Goal: Information Seeking & Learning: Check status

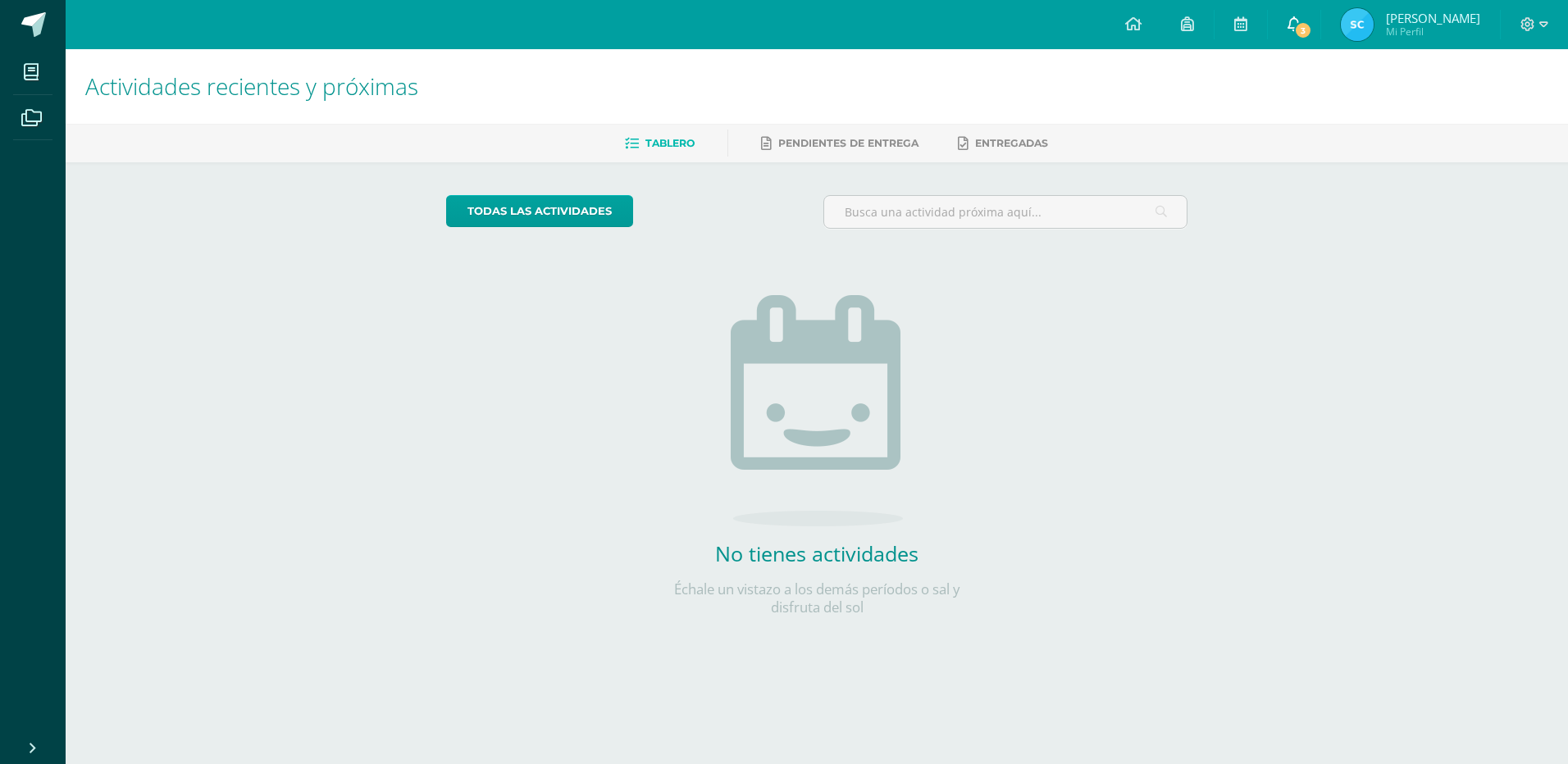
click at [1296, 16] on icon at bounding box center [1294, 24] width 13 height 15
click at [1297, 24] on link "3" at bounding box center [1294, 25] width 53 height 49
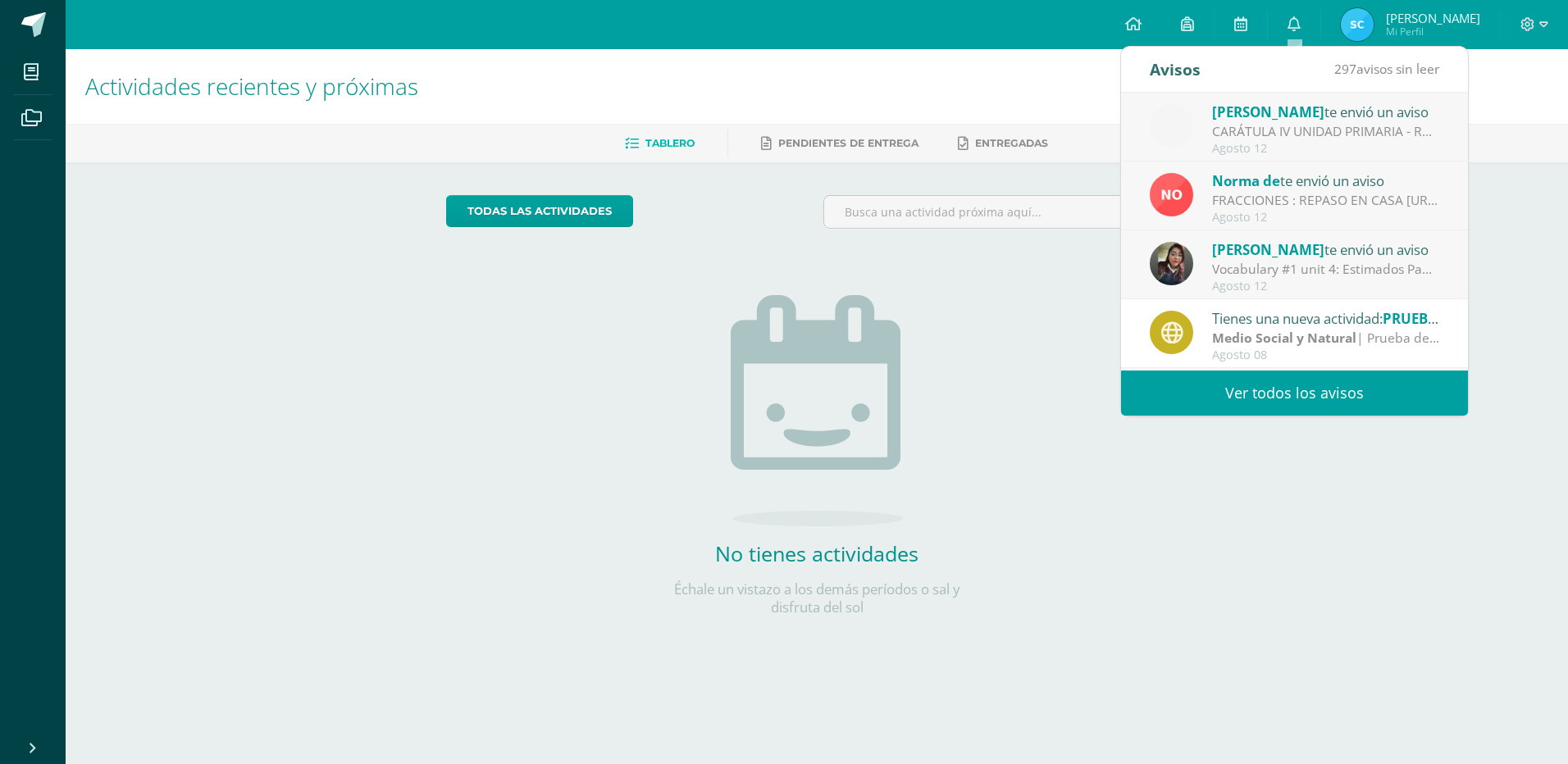
click at [1351, 116] on div "Adriana Toledo te envió un aviso" at bounding box center [1326, 111] width 228 height 21
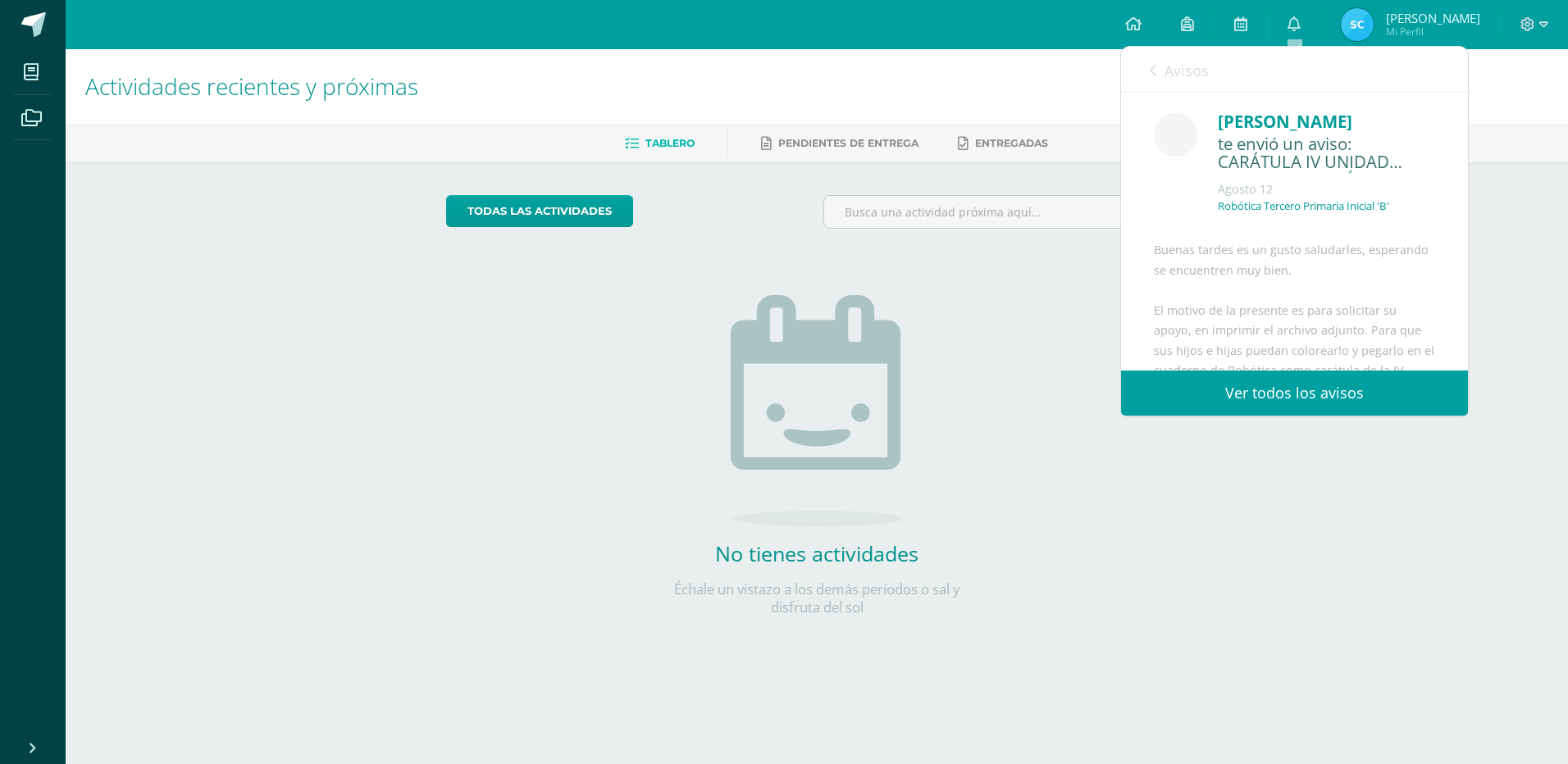
click at [1351, 116] on div "Adriana Toledo te envió un aviso CARÁTULA IV UNIDAD PRIMARIA - ROBÓTICA: Buenas…" at bounding box center [1121, 231] width 693 height 277
click at [1351, 116] on div "[PERSON_NAME]" at bounding box center [1326, 122] width 217 height 25
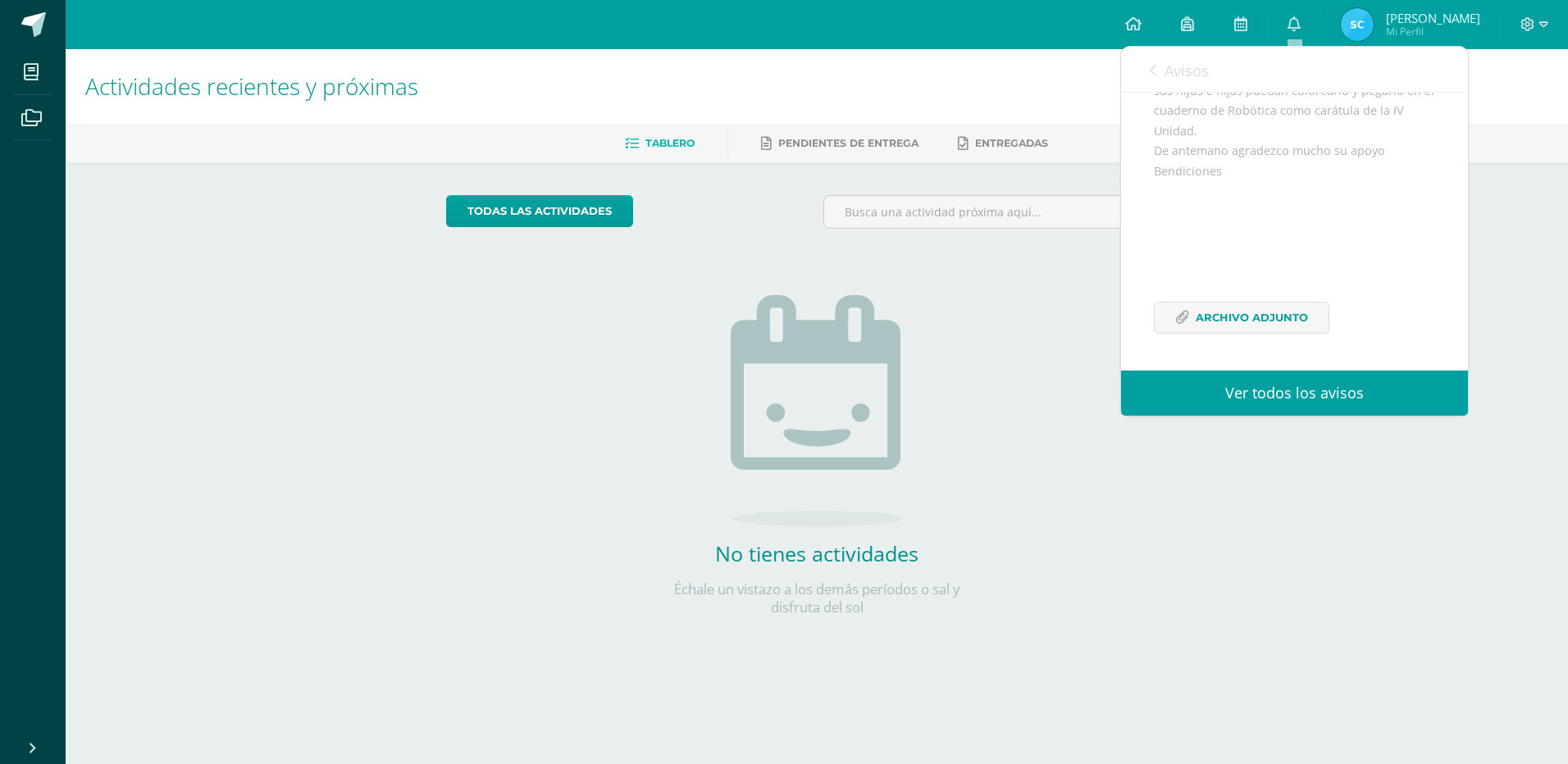
scroll to position [299, 0]
click at [1232, 320] on span "Archivo Adjunto" at bounding box center [1251, 317] width 112 height 30
click at [1228, 318] on span "Archivo Adjunto" at bounding box center [1251, 317] width 112 height 30
click at [1261, 397] on link "Ver todos los avisos" at bounding box center [1294, 393] width 347 height 45
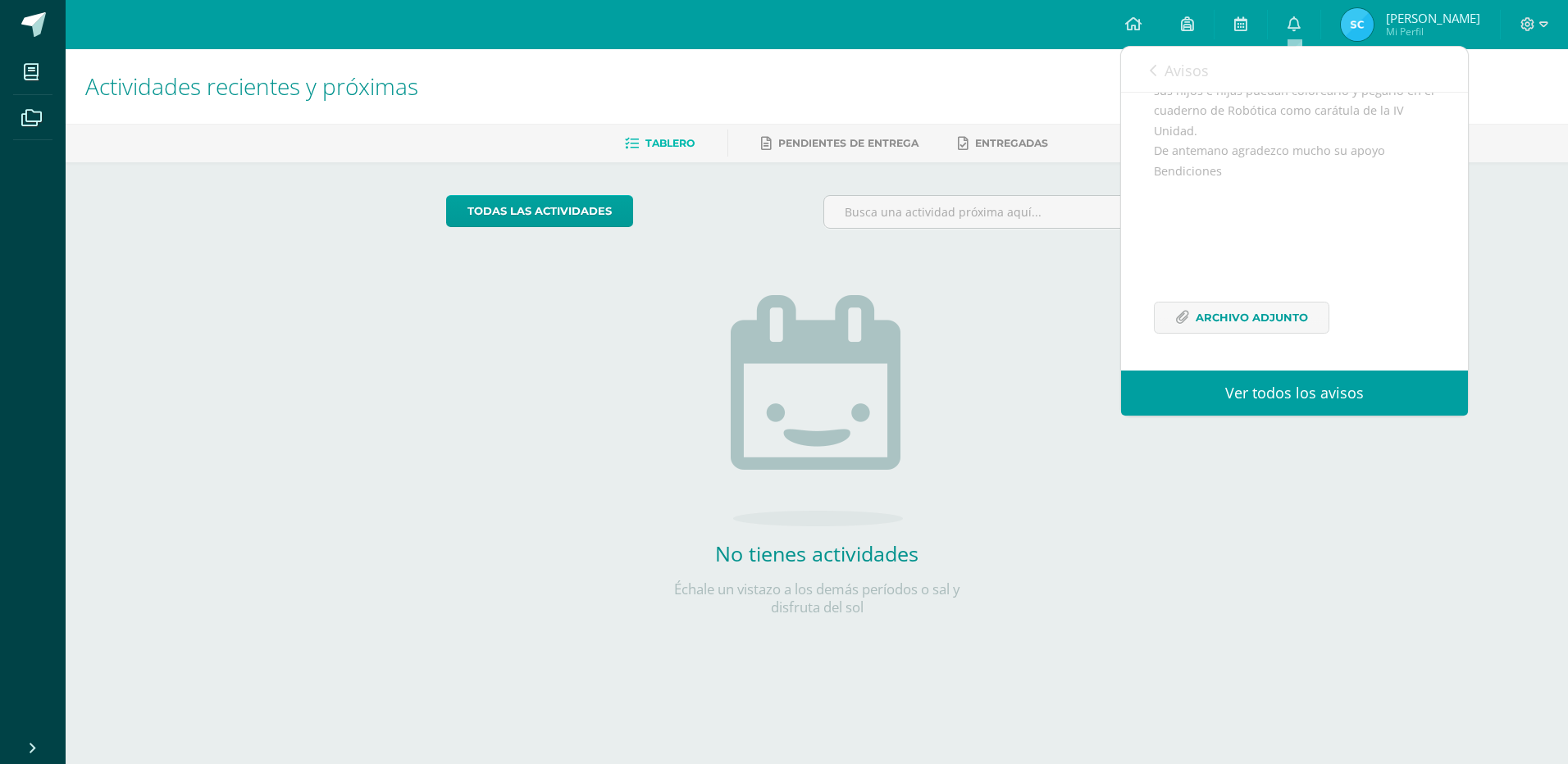
click at [1260, 395] on link "Ver todos los avisos" at bounding box center [1294, 393] width 347 height 45
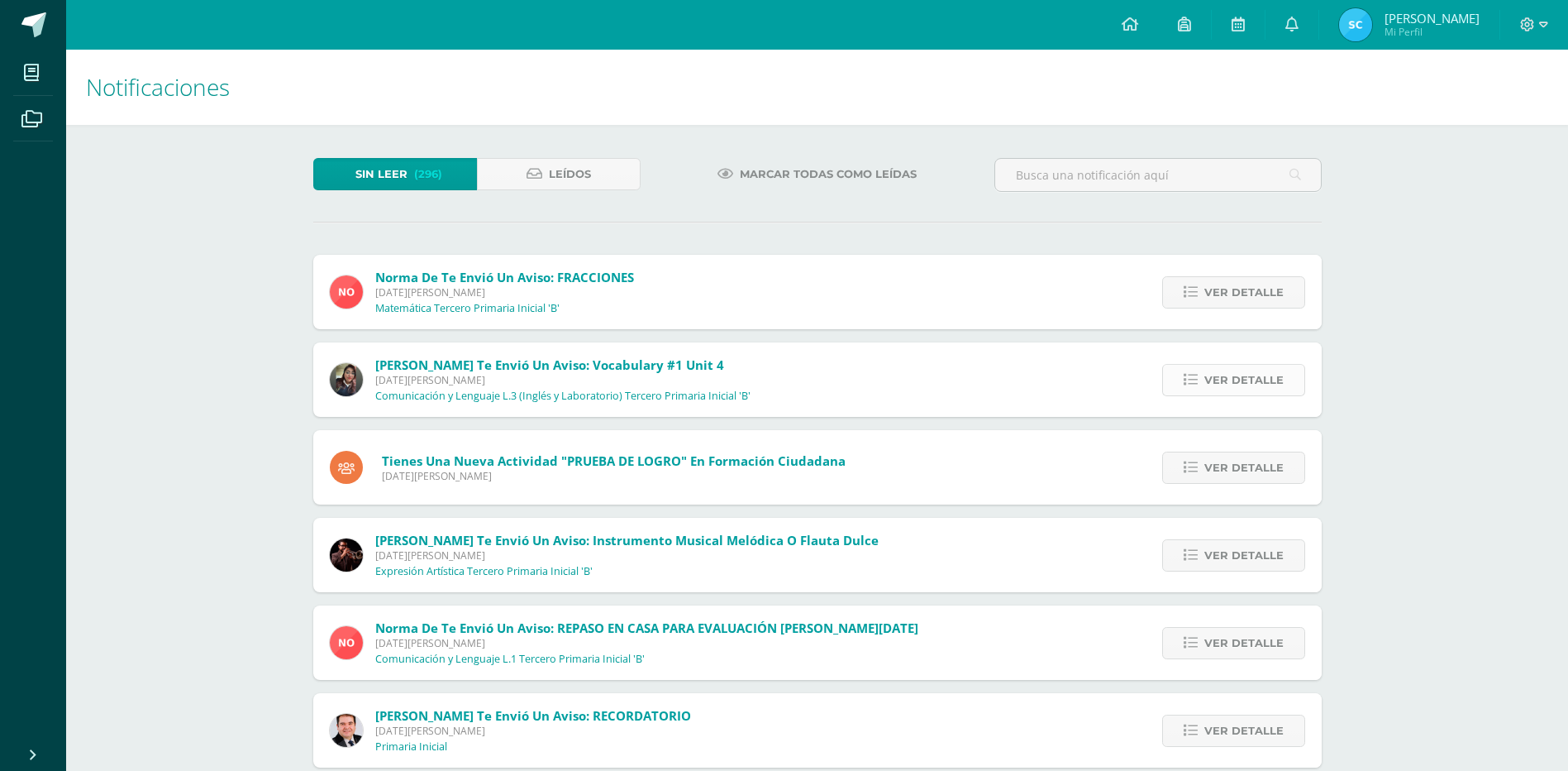
click at [1243, 380] on span "Ver detalle" at bounding box center [1244, 379] width 79 height 30
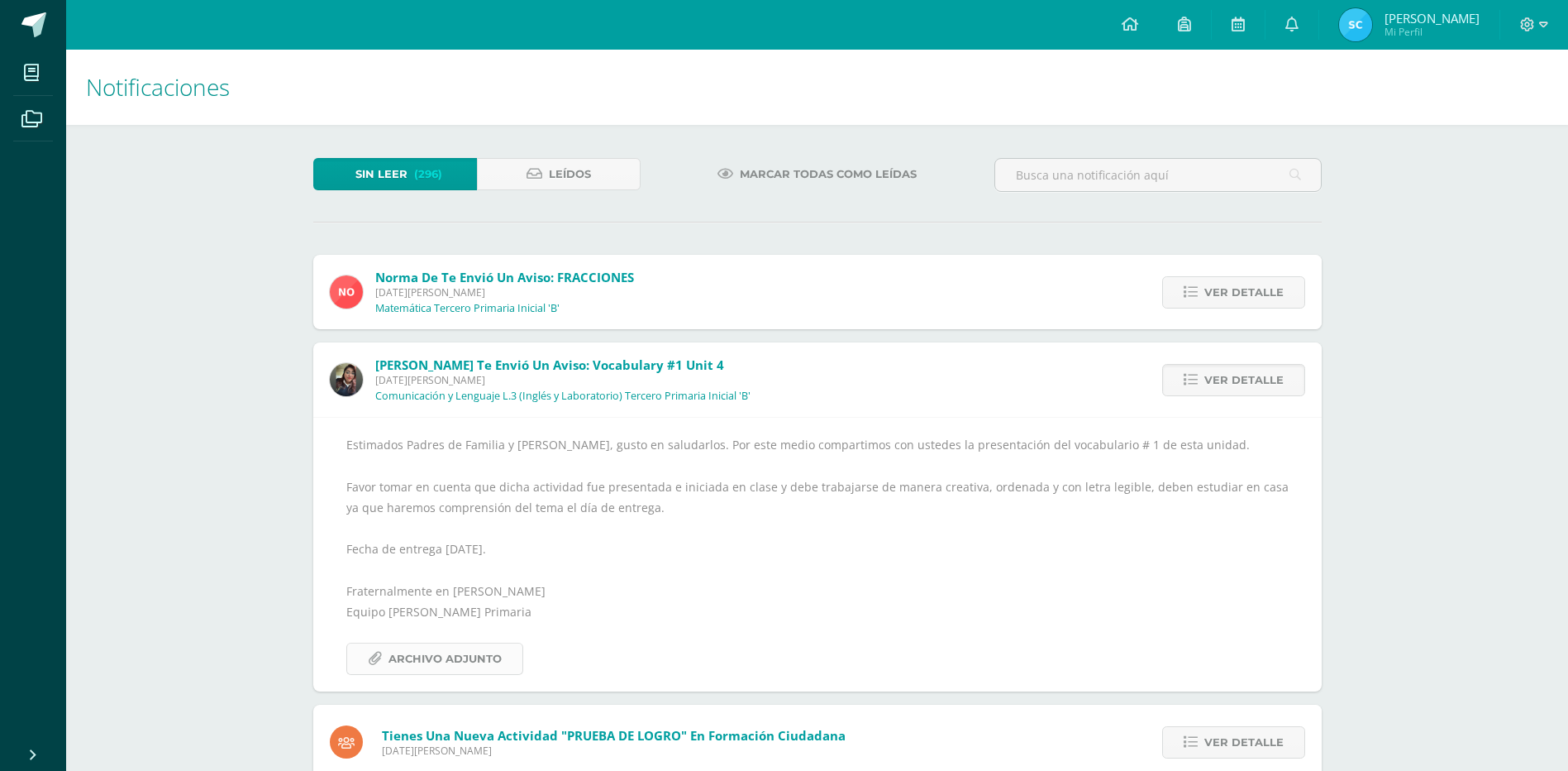
click at [455, 664] on span "Archivo Adjunto" at bounding box center [444, 658] width 113 height 30
click at [1348, 27] on img at bounding box center [1356, 25] width 33 height 33
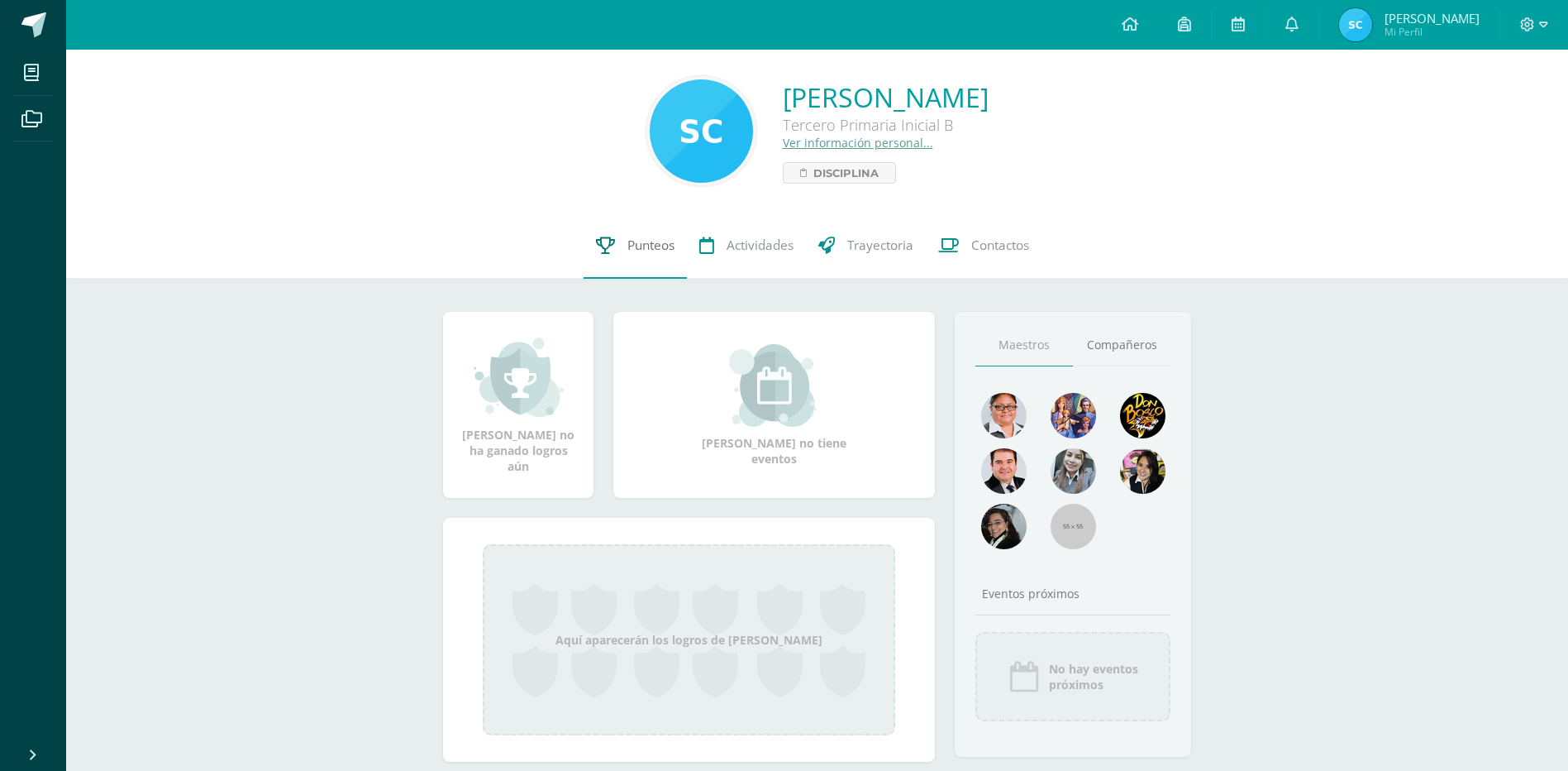
click at [647, 246] on span "Punteos" at bounding box center [651, 245] width 47 height 17
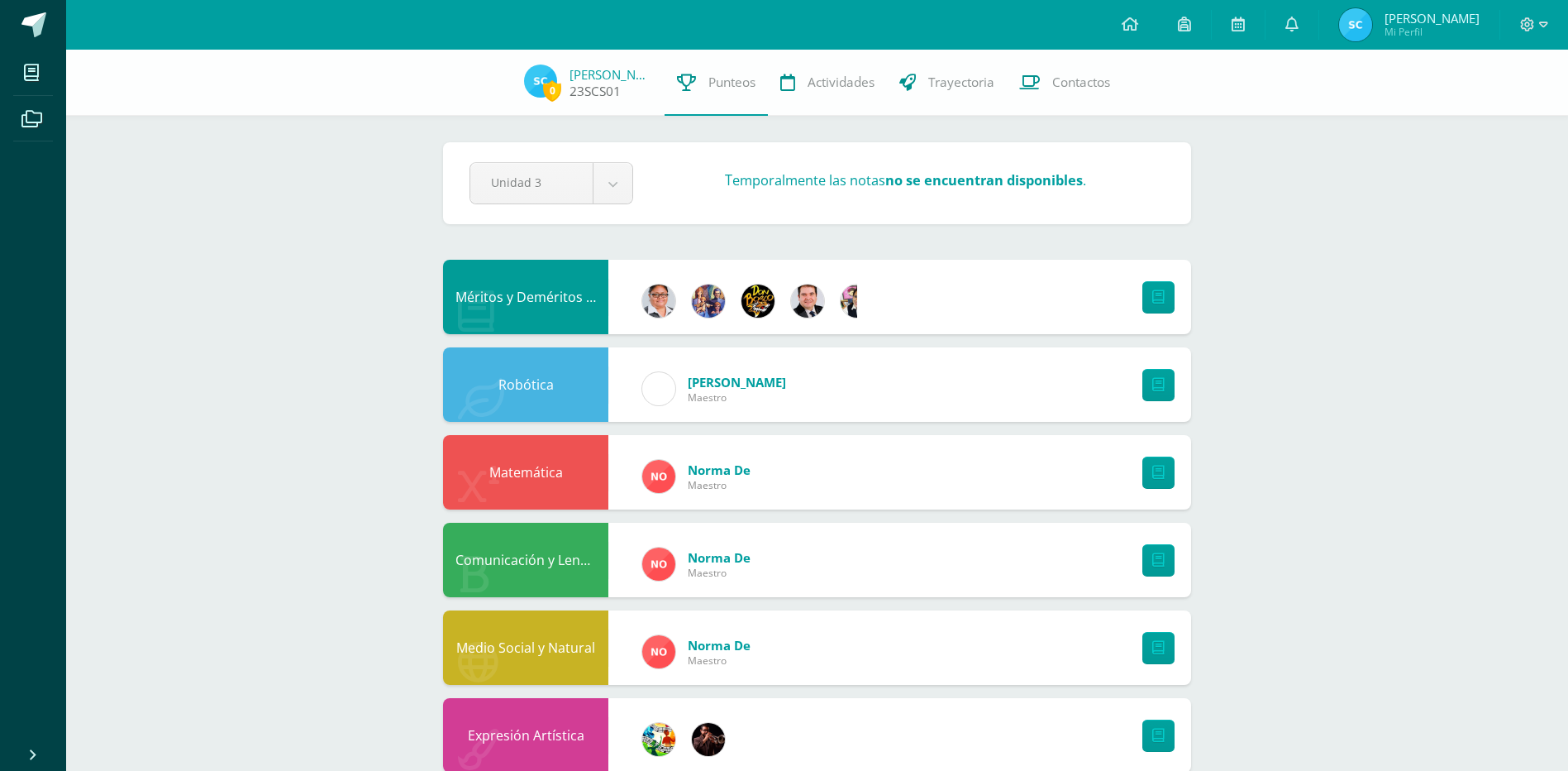
click at [597, 82] on link "Sergio Constanza" at bounding box center [611, 74] width 83 height 17
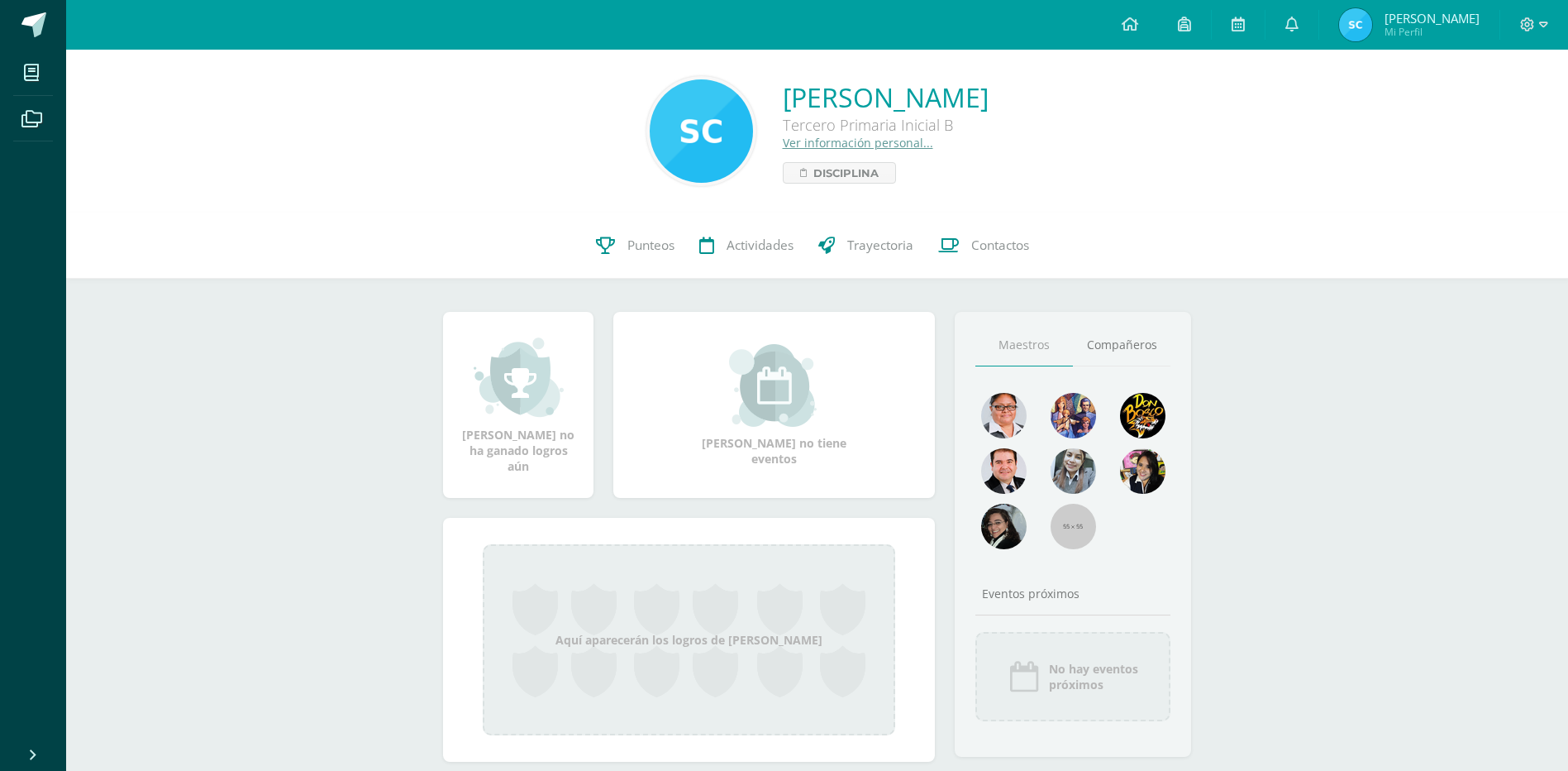
click at [783, 146] on link "Ver información personal..." at bounding box center [858, 142] width 150 height 16
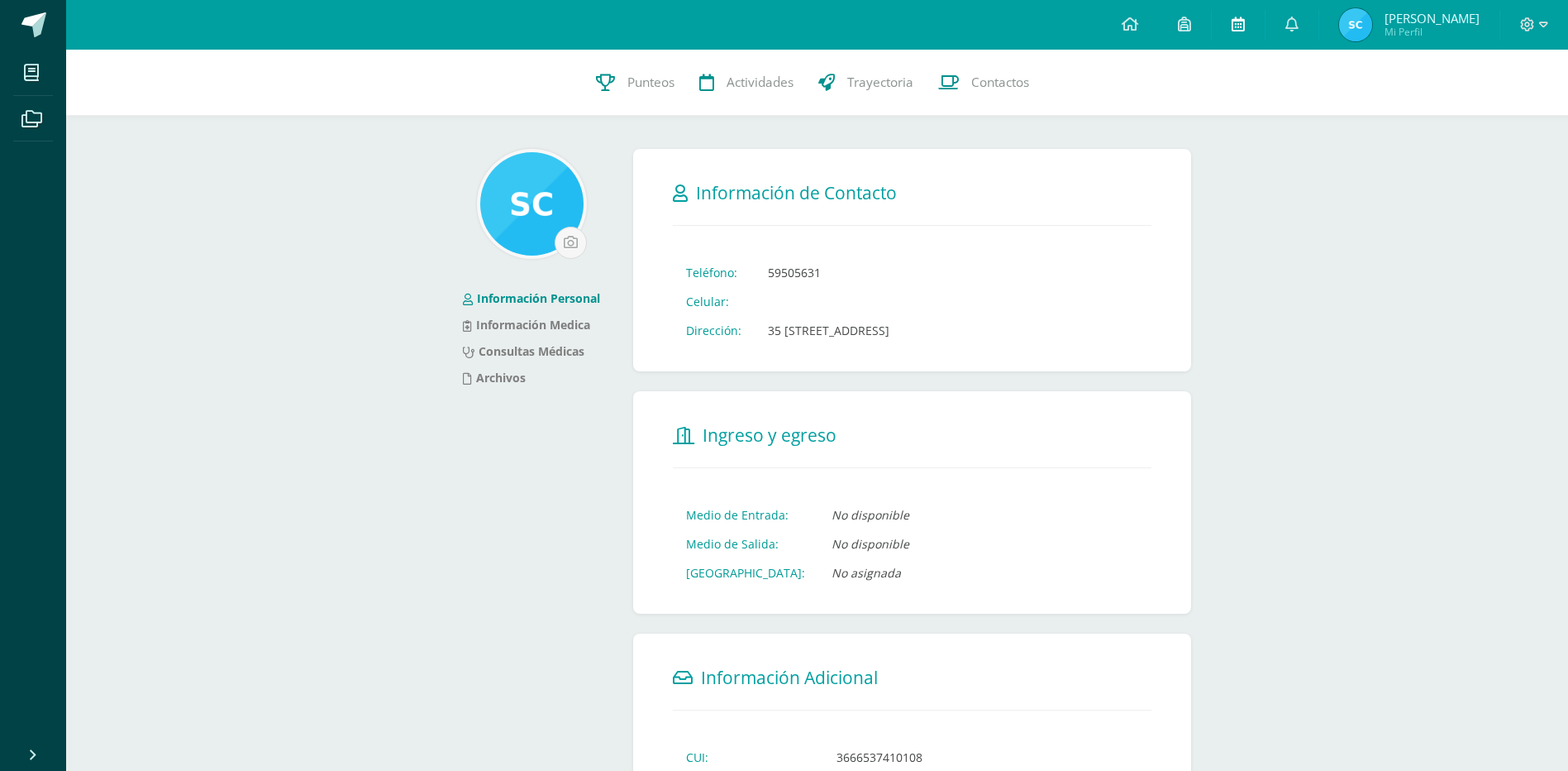
click at [1241, 19] on icon at bounding box center [1238, 24] width 13 height 15
